Goal: Navigation & Orientation: Find specific page/section

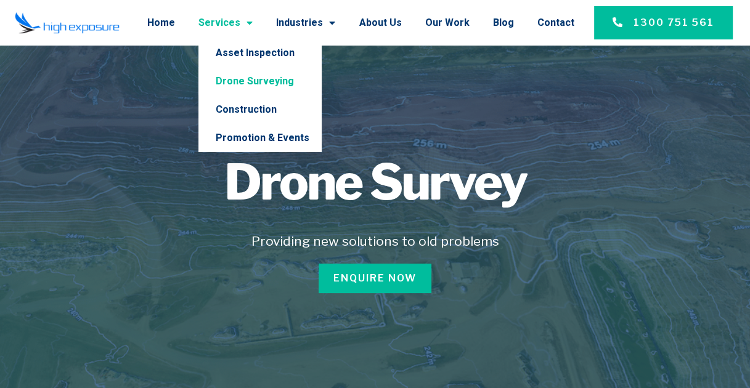
click at [253, 22] on span "Menu" at bounding box center [246, 23] width 12 height 22
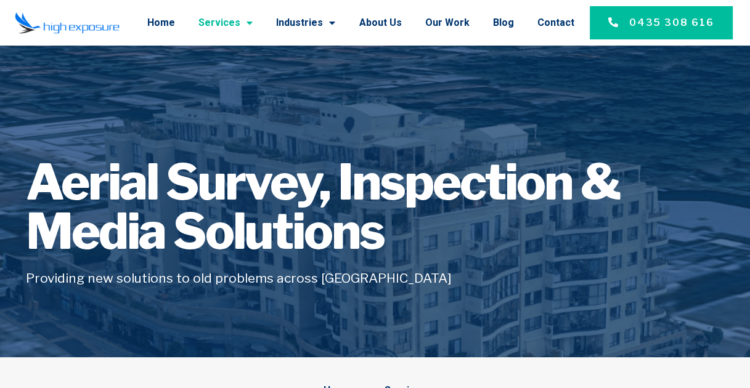
click at [253, 22] on span "Menu" at bounding box center [246, 23] width 12 height 22
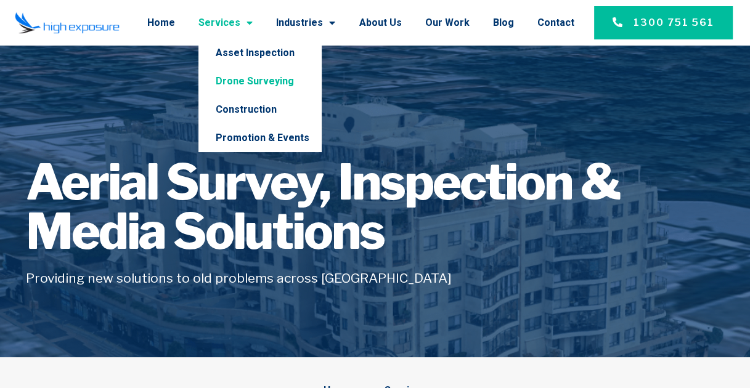
click at [268, 82] on link "Drone Surveying" at bounding box center [259, 81] width 123 height 28
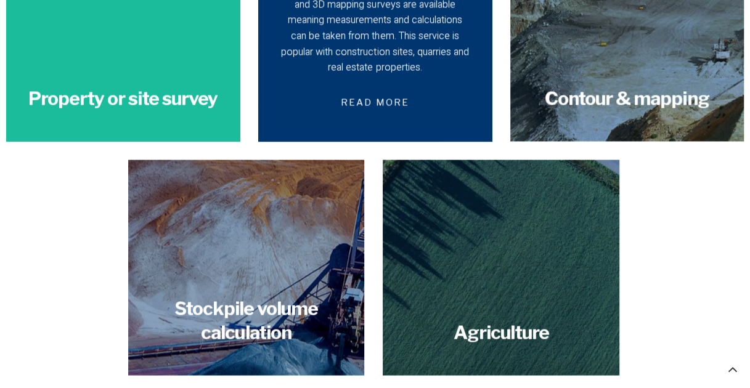
scroll to position [1787, 0]
